Goal: Task Accomplishment & Management: Manage account settings

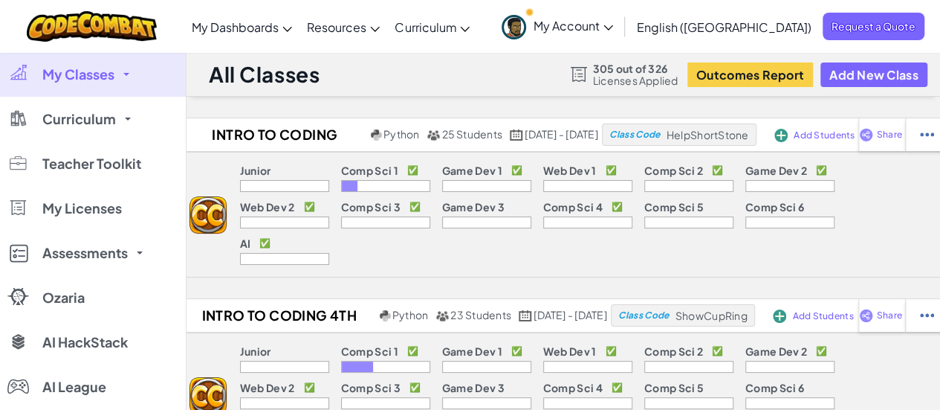
click at [120, 74] on link "My Classes" at bounding box center [93, 74] width 186 height 45
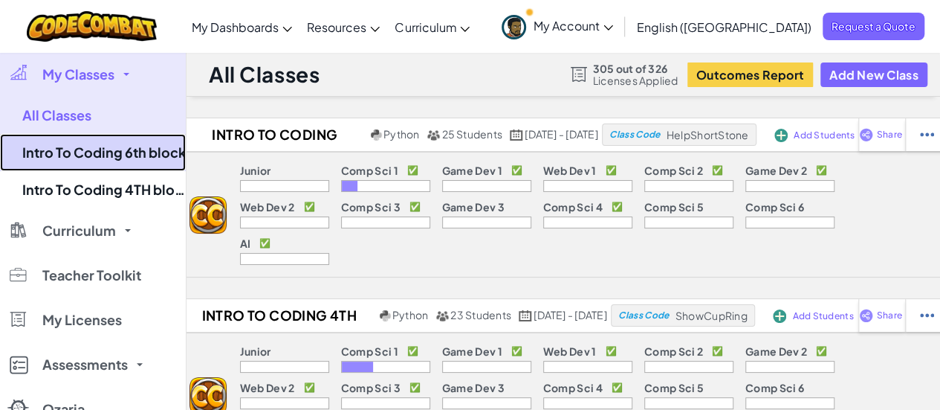
click at [126, 147] on link "Intro To Coding 6th block" at bounding box center [93, 152] width 186 height 37
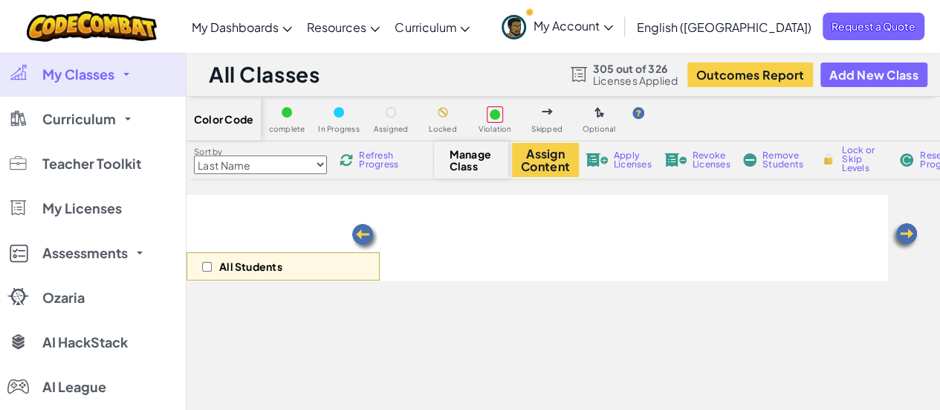
select select "560f1a9f22961295f9427742"
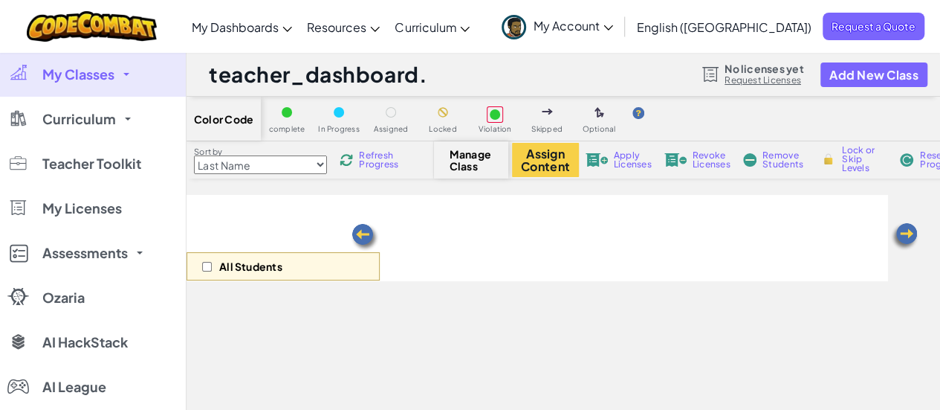
select select "560f1a9f22961295f9427742"
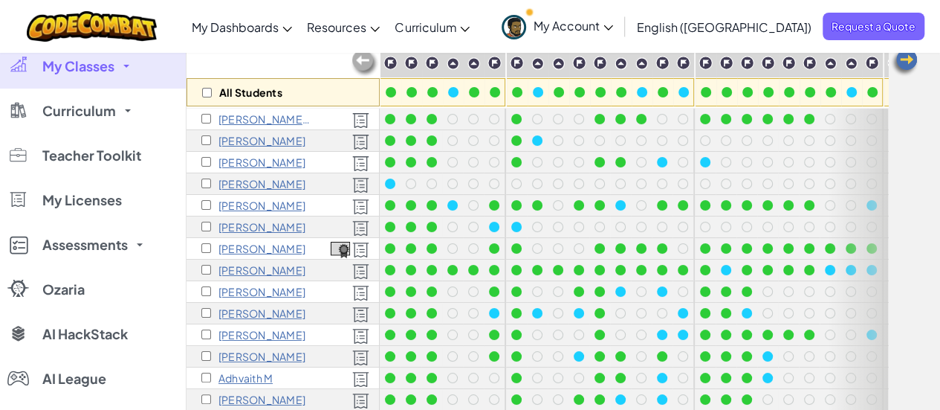
click at [248, 118] on p "[PERSON_NAME] A" at bounding box center [265, 119] width 93 height 12
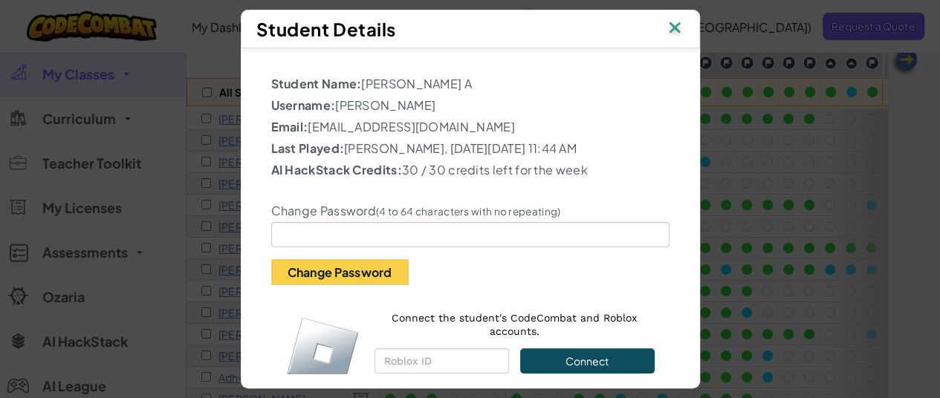
click at [679, 28] on img at bounding box center [674, 29] width 19 height 22
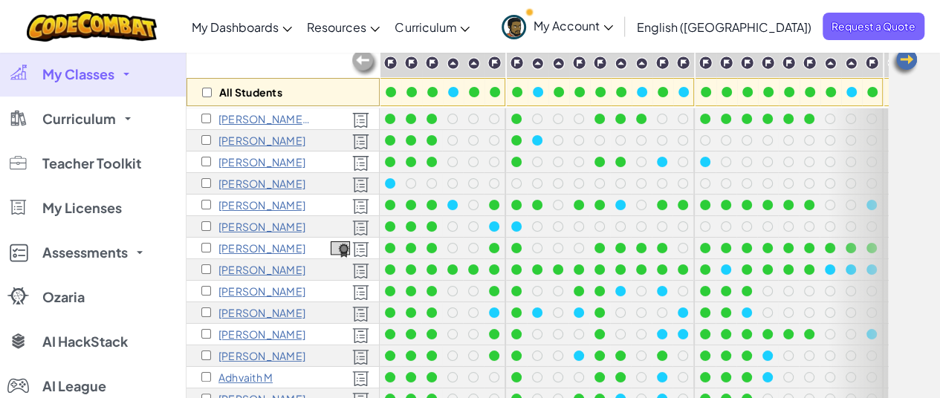
click at [265, 118] on p "[PERSON_NAME] A" at bounding box center [265, 119] width 93 height 12
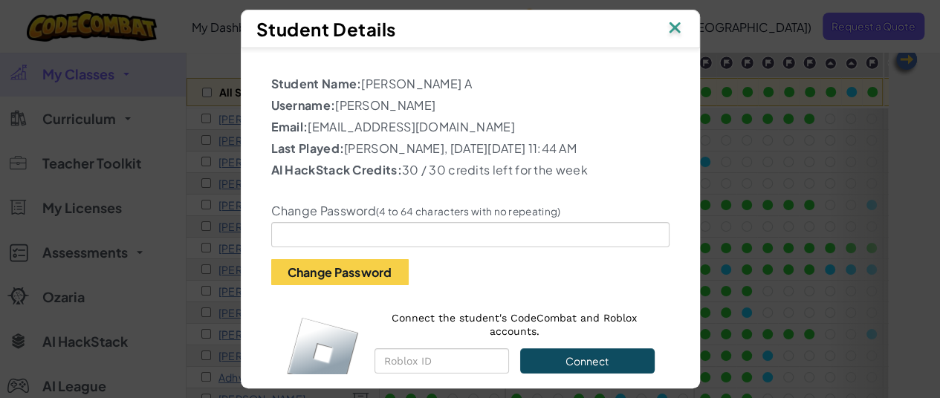
click at [678, 20] on img at bounding box center [674, 29] width 19 height 22
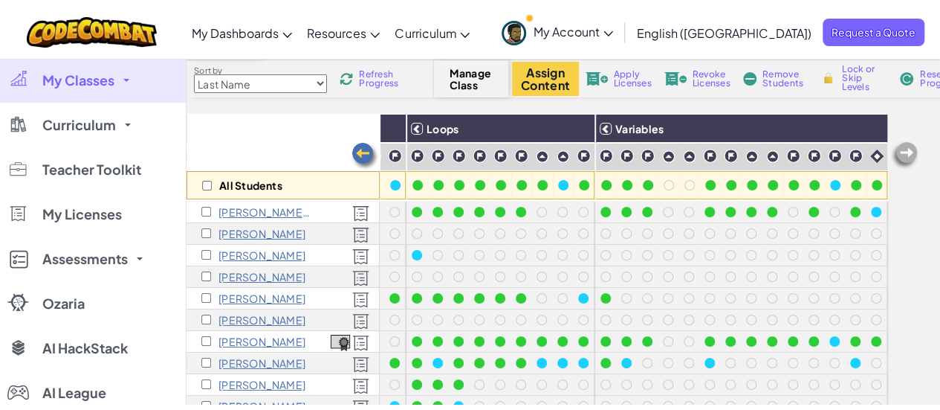
scroll to position [89, 0]
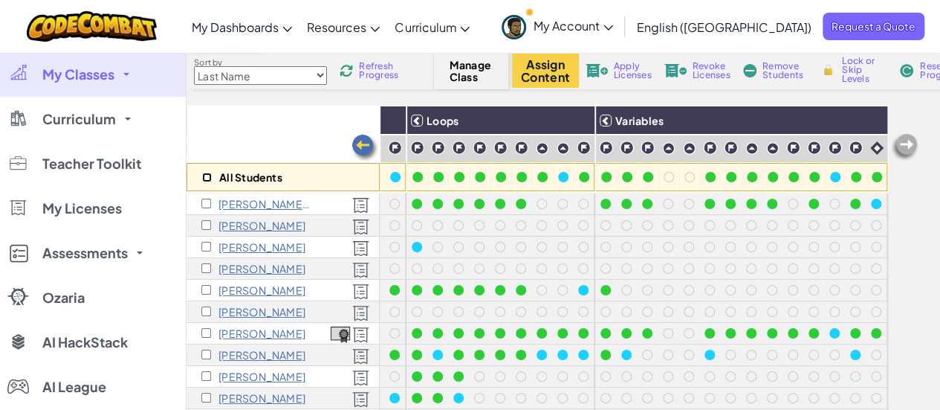
click at [204, 178] on input "checkbox" at bounding box center [207, 177] width 10 height 10
checkbox input "true"
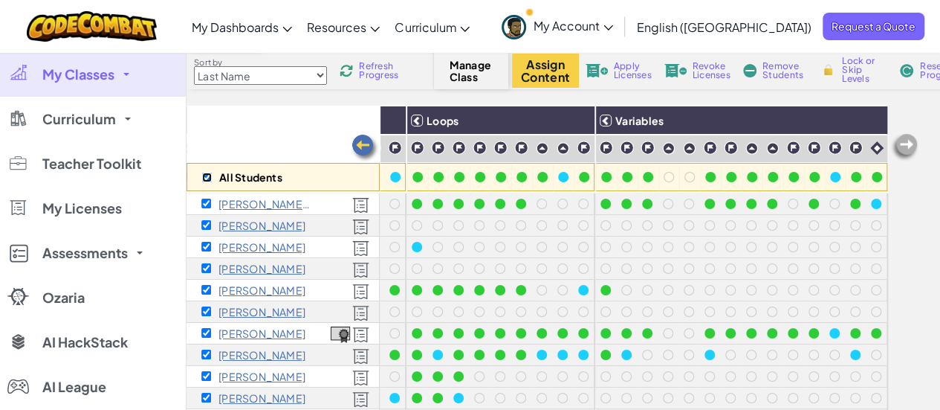
checkbox input "true"
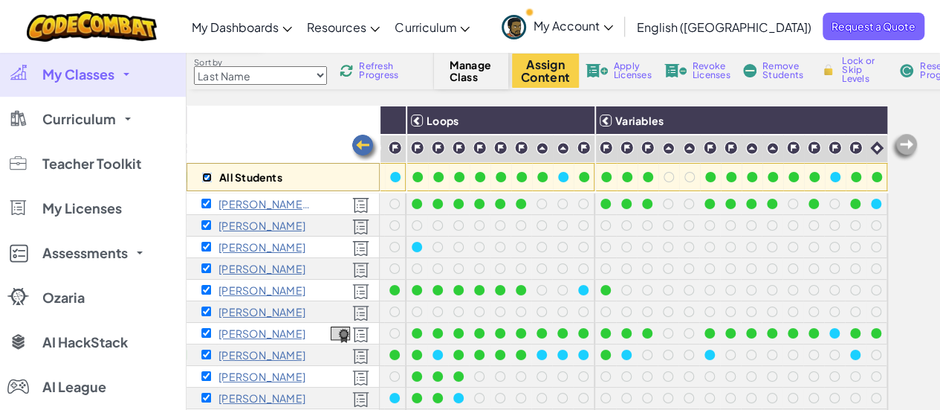
checkbox input "true"
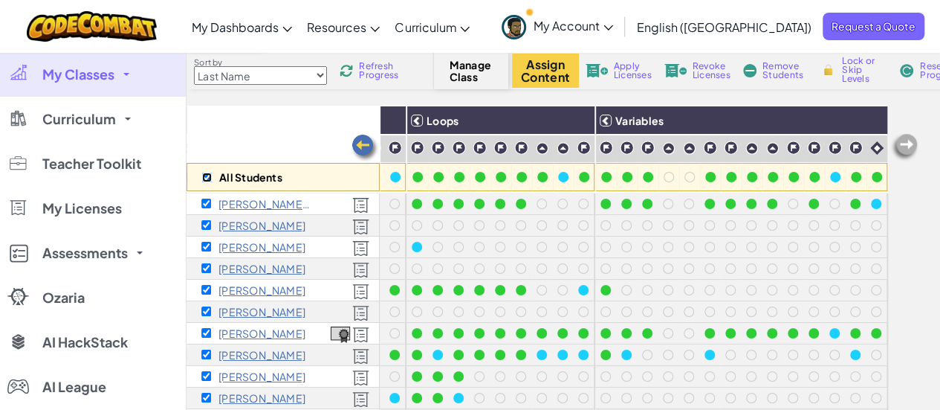
checkbox input "true"
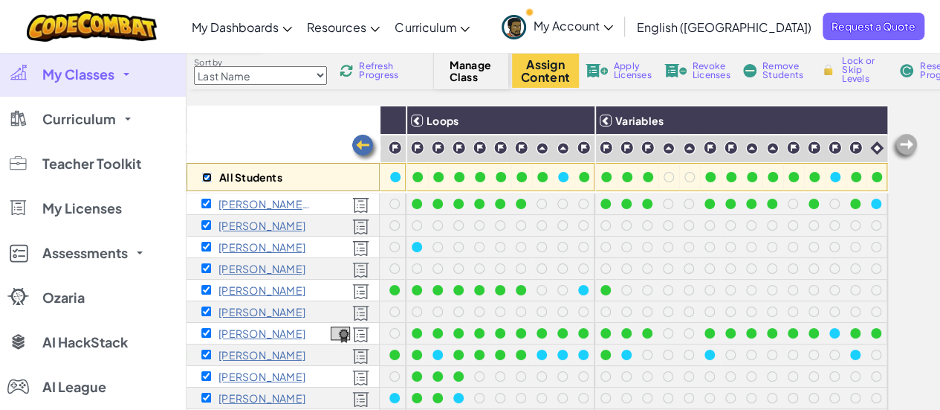
checkbox input "true"
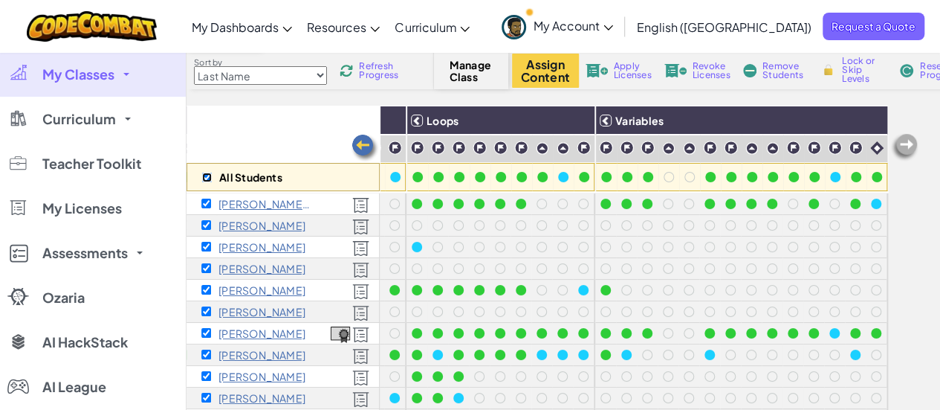
checkbox input "true"
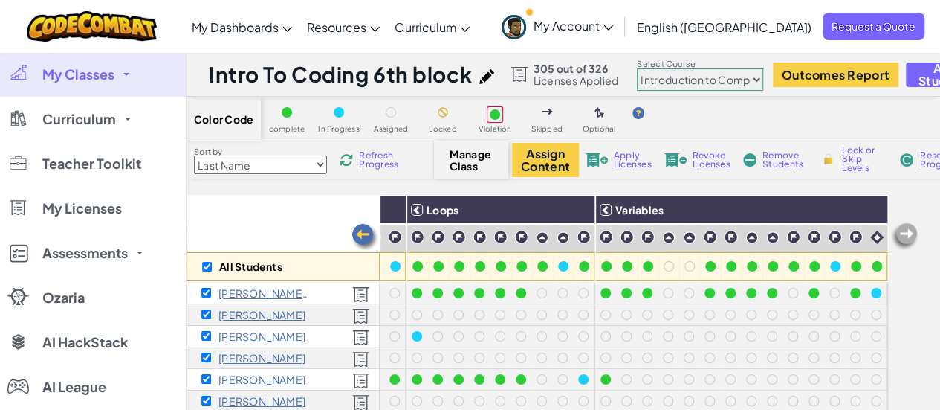
click at [752, 80] on select "Junior Introduction to Computer Science Game Development 1 Web Development 1 Co…" at bounding box center [700, 79] width 126 height 22
select select "5632661322961295f9428638"
click at [637, 68] on select "Junior Introduction to Computer Science Game Development 1 Web Development 1 Co…" at bounding box center [700, 79] width 126 height 22
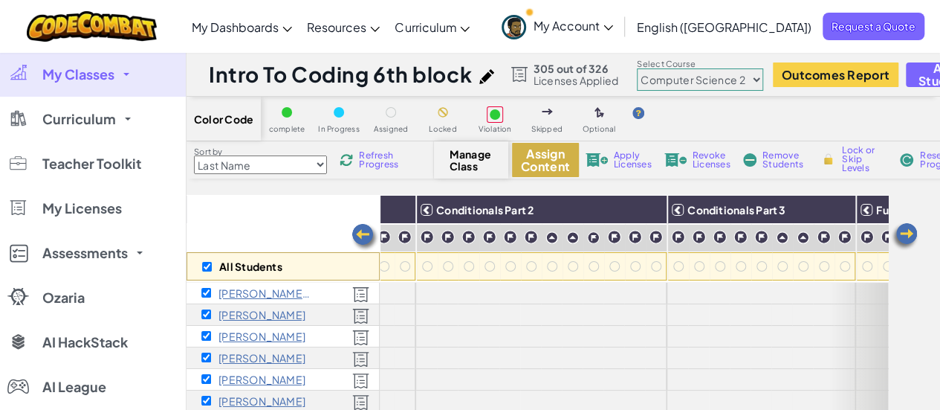
click at [546, 165] on button "Assign Content" at bounding box center [545, 160] width 67 height 34
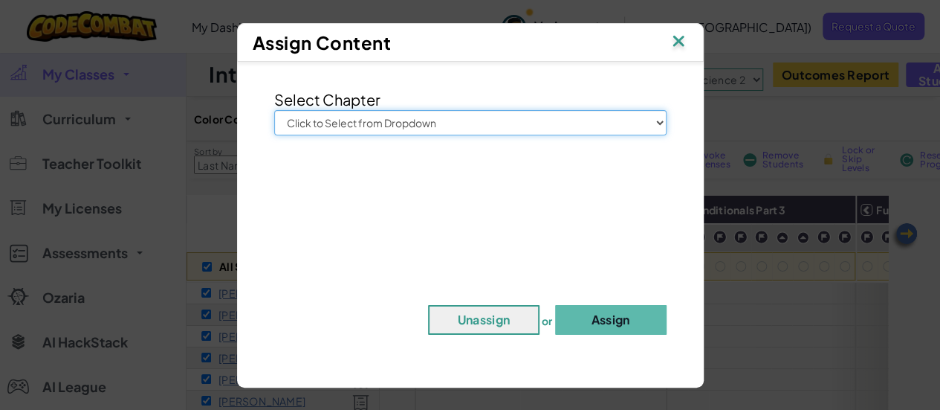
click at [651, 118] on select "Click to Select from Dropdown Junior Introduction to Computer Science Game Deve…" at bounding box center [470, 122] width 393 height 25
select select "Computer Science 2"
click at [274, 110] on select "Click to Select from Dropdown Junior Introduction to Computer Science Game Deve…" at bounding box center [470, 122] width 393 height 25
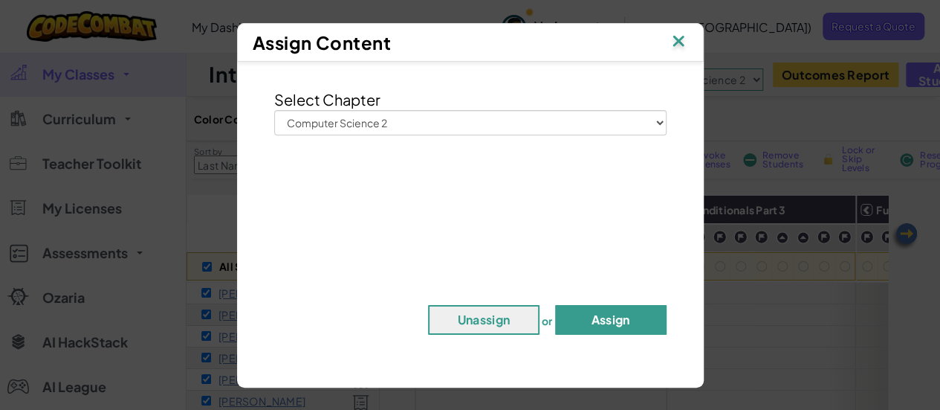
click at [614, 313] on button "Assign" at bounding box center [611, 320] width 112 height 30
